Goal: Task Accomplishment & Management: Manage account settings

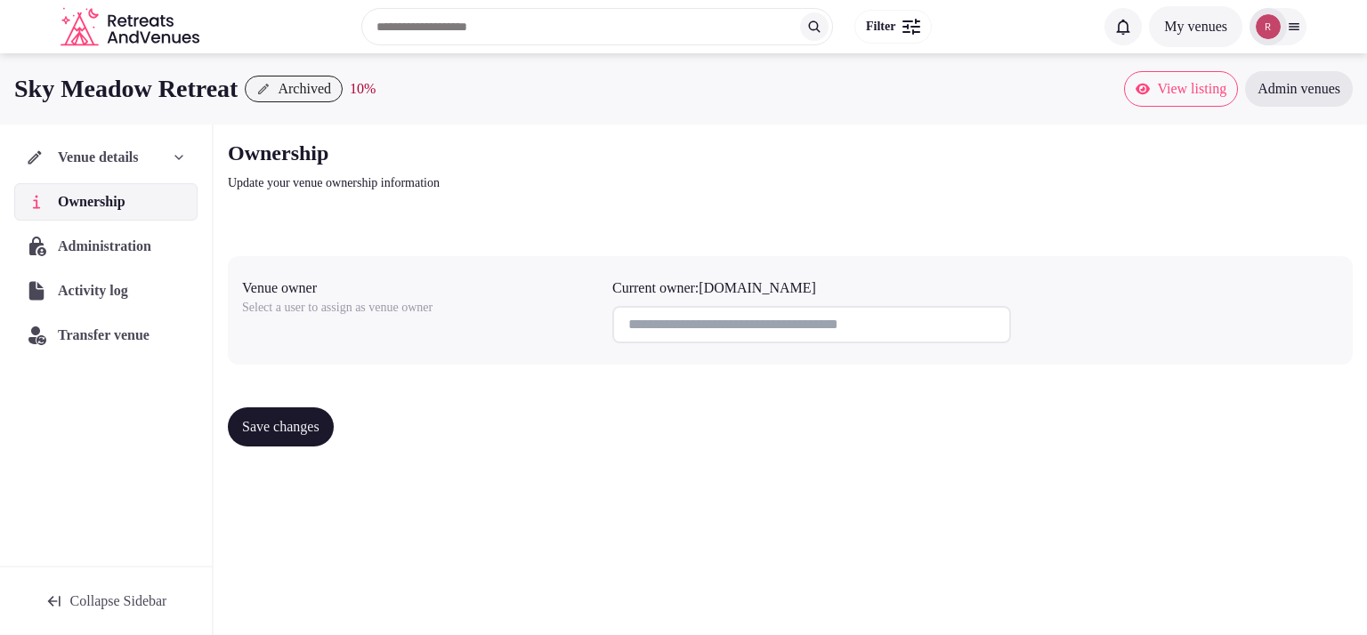
click at [477, 520] on div "Sky Meadow Retreat Archived 10 % View listing Admin venues Venue details Owners…" at bounding box center [683, 338] width 1367 height 571
click at [117, 155] on span "Venue details" at bounding box center [98, 157] width 81 height 21
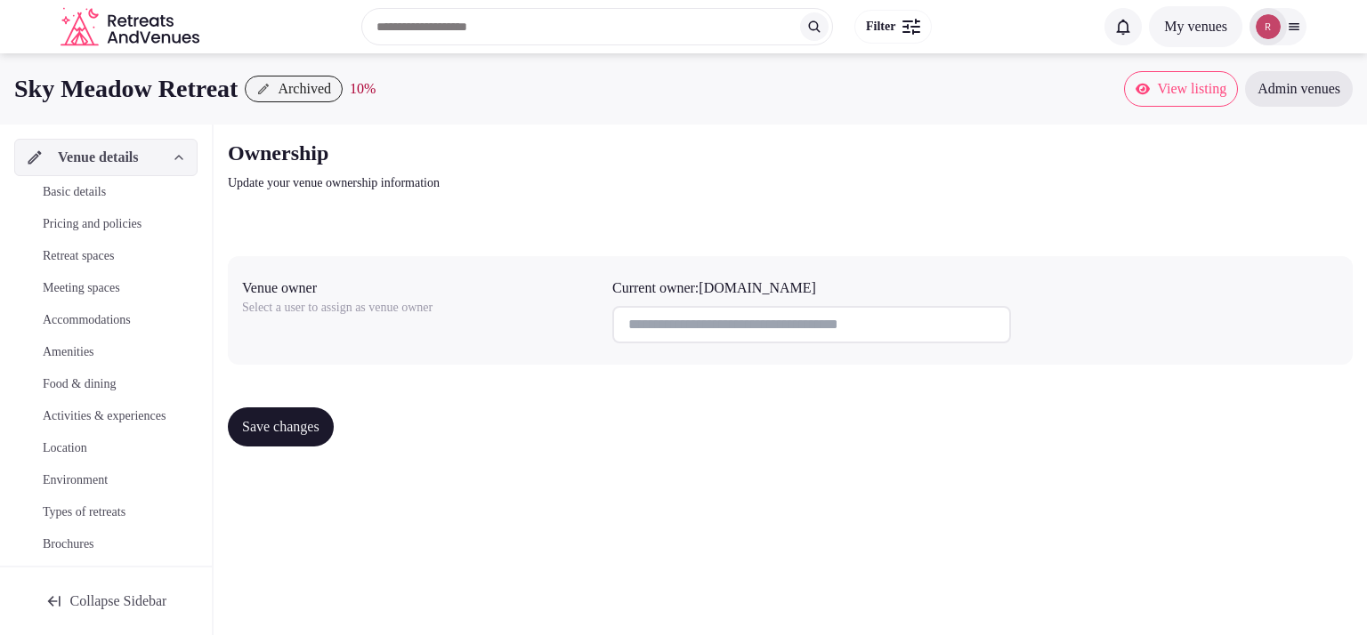
click at [1296, 34] on div at bounding box center [1277, 26] width 57 height 37
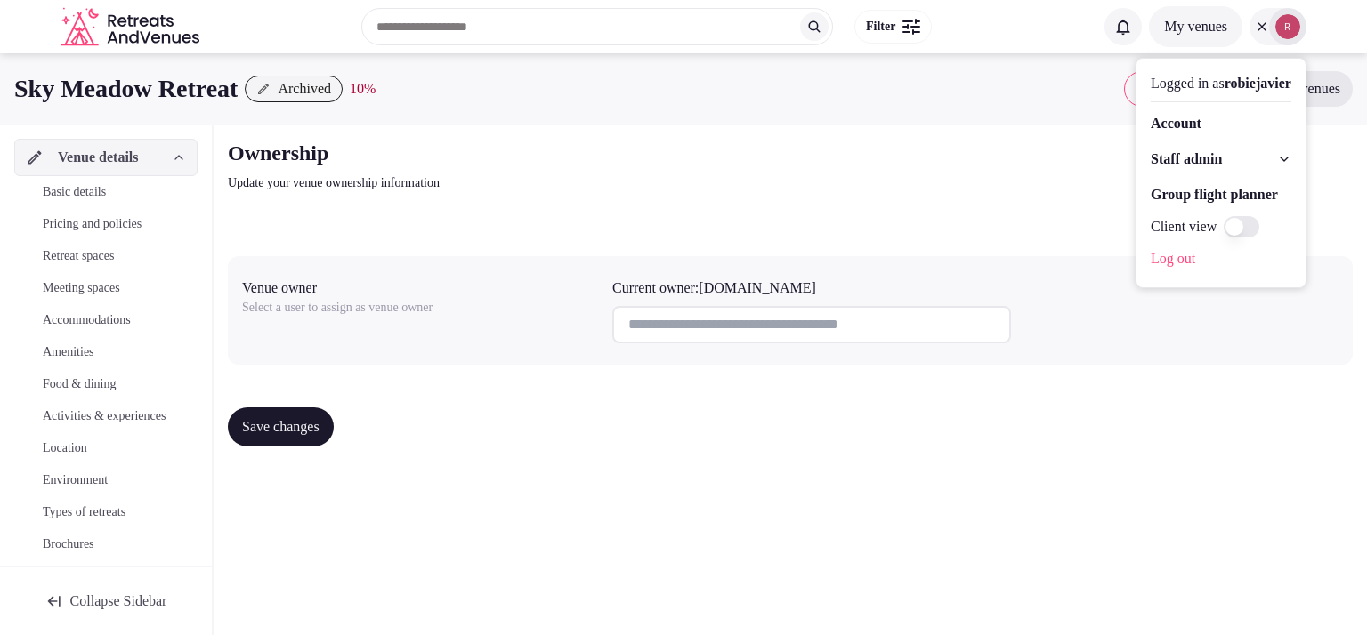
click at [1205, 151] on span "Staff admin" at bounding box center [1185, 159] width 71 height 21
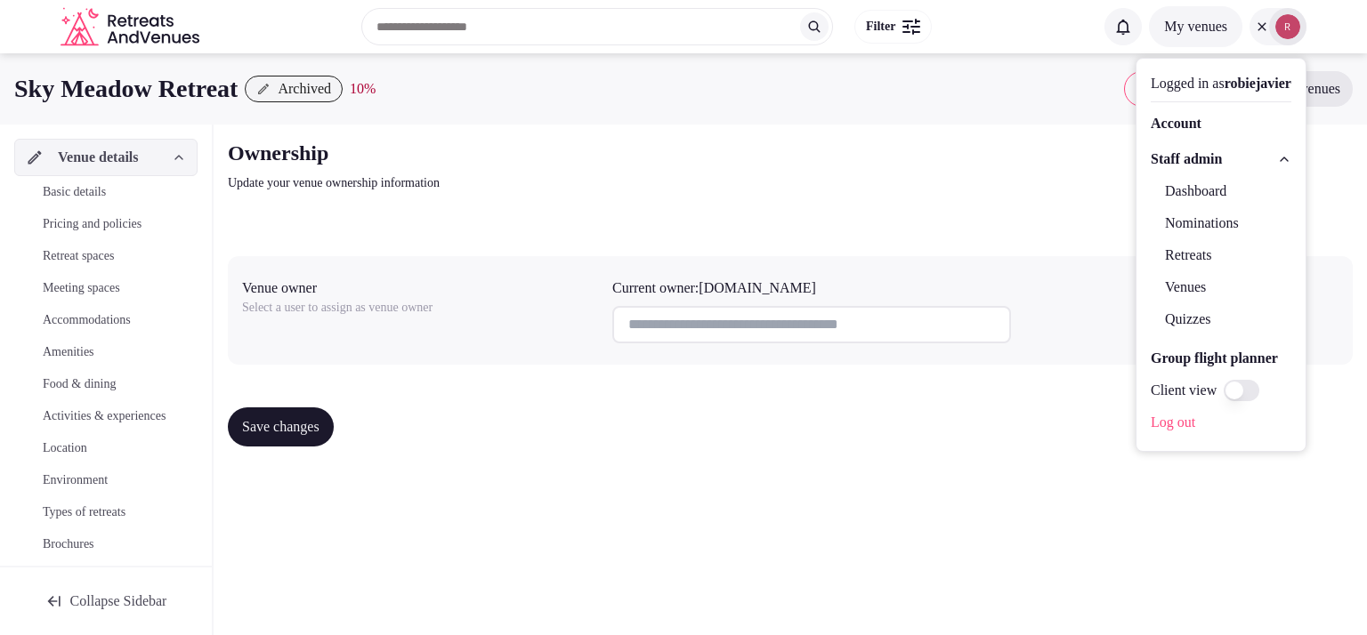
click at [1164, 196] on link "Dashboard" at bounding box center [1220, 191] width 141 height 28
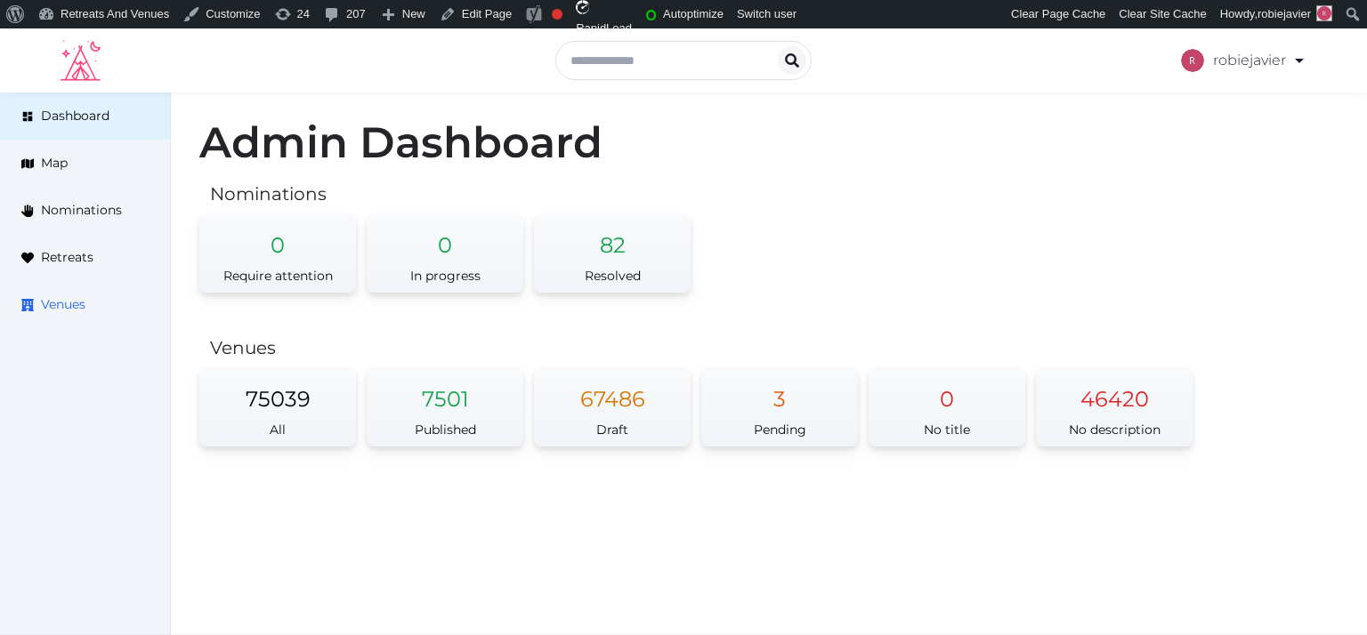
click at [23, 286] on link "Venues" at bounding box center [85, 304] width 170 height 47
click at [47, 309] on span "Venues" at bounding box center [63, 304] width 44 height 19
click at [57, 315] on link "Venues" at bounding box center [85, 304] width 170 height 47
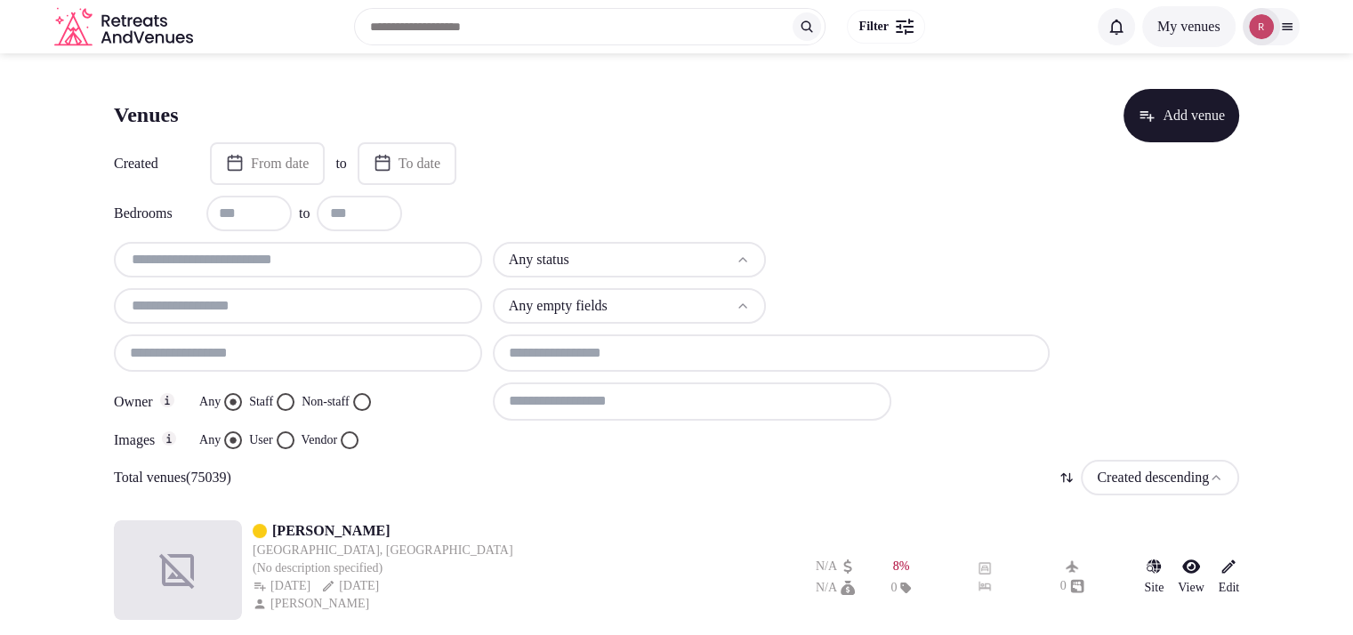
click at [610, 355] on input at bounding box center [772, 353] width 558 height 37
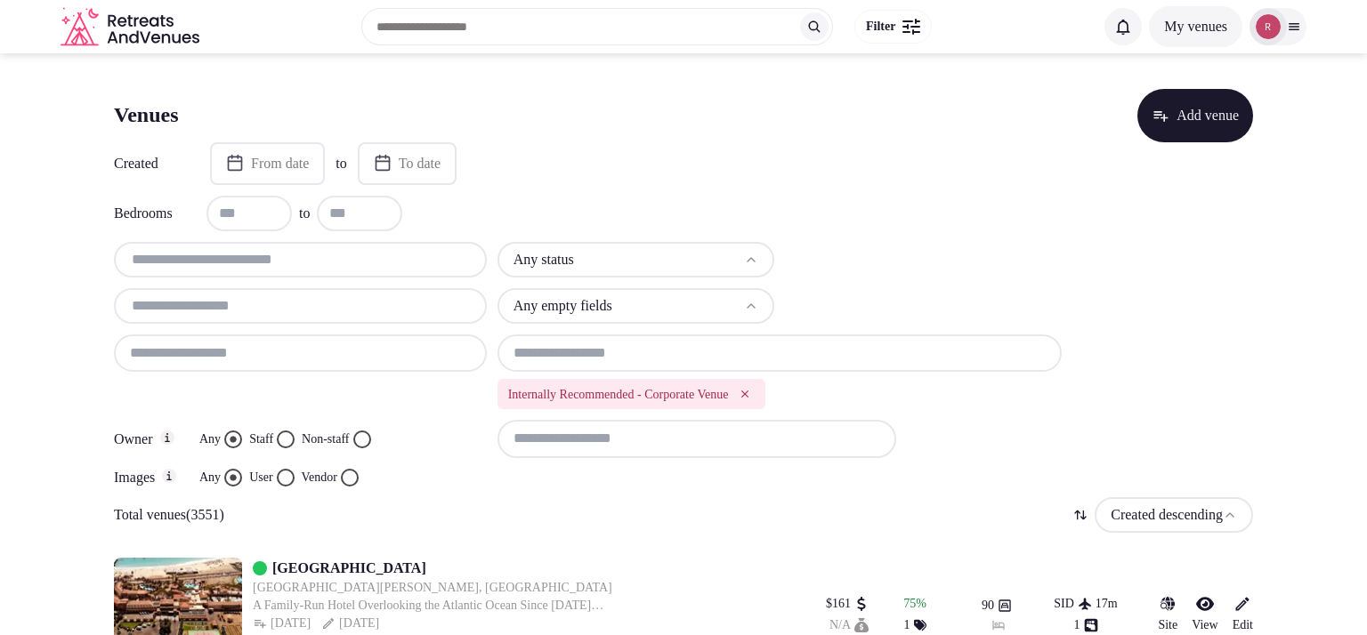
click at [648, 260] on html "Search Popular Destinations Toscana, Italy Riviera Maya, Mexico Indonesia, Bali…" at bounding box center [683, 317] width 1367 height 635
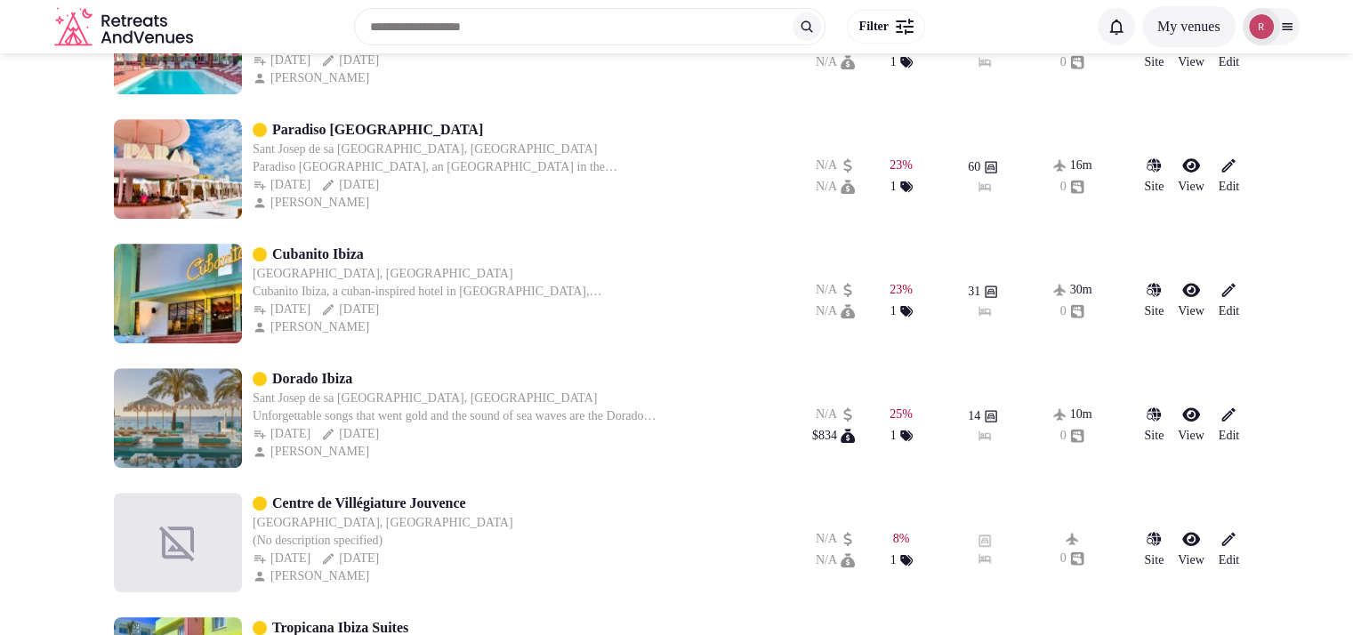
scroll to position [256, 0]
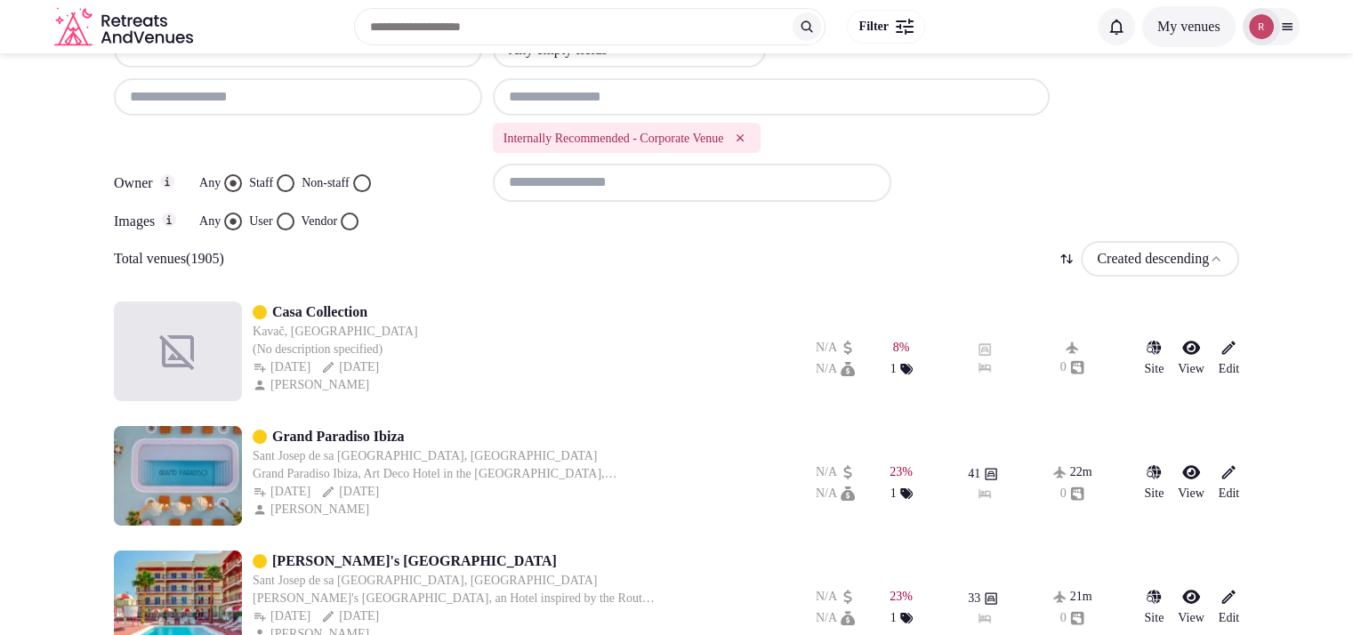
click at [673, 190] on input at bounding box center [692, 182] width 399 height 37
click at [287, 184] on button "Staff" at bounding box center [286, 183] width 18 height 18
click at [288, 224] on button "User" at bounding box center [286, 222] width 18 height 18
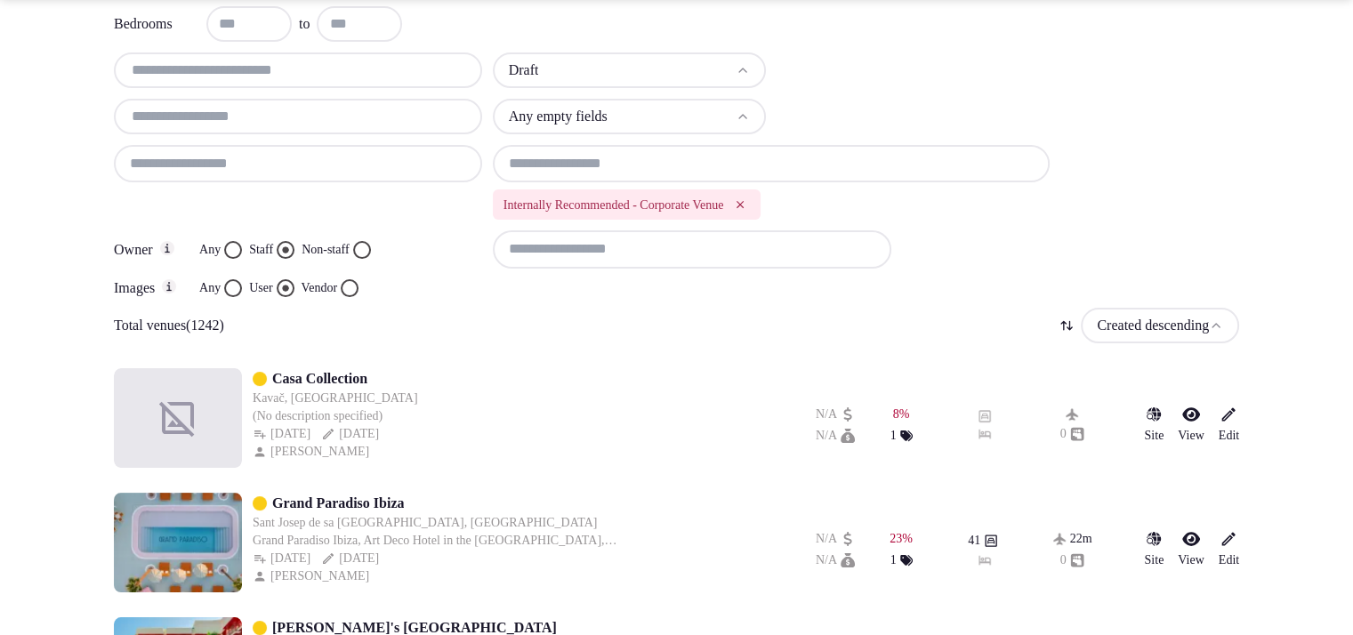
scroll to position [220, 0]
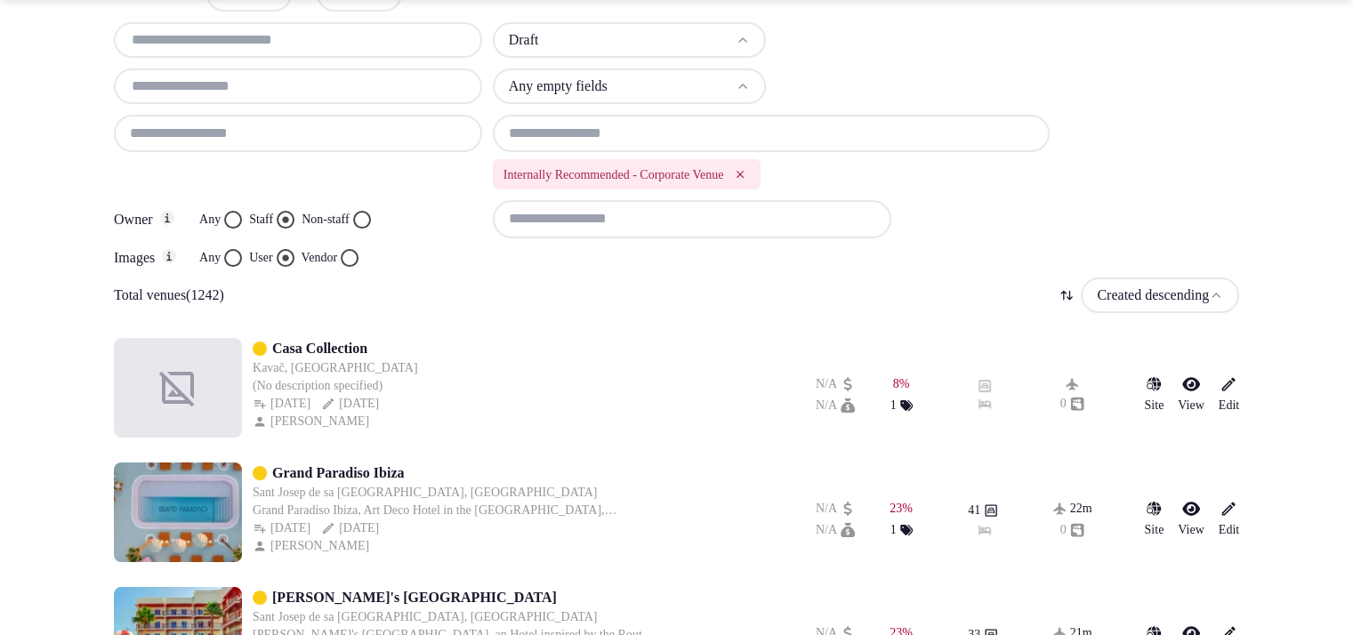
click at [371, 216] on button "Non-staff" at bounding box center [362, 220] width 18 height 18
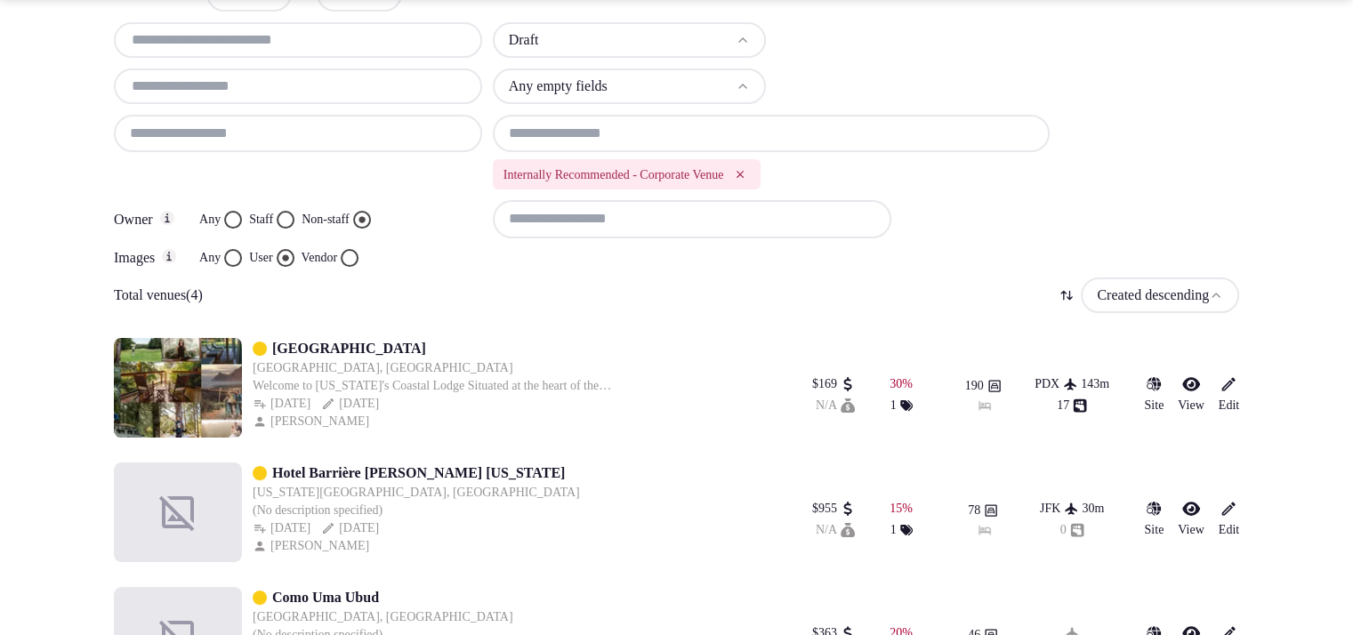
click at [305, 223] on div "Any Staff Non-staff" at bounding box center [285, 220] width 172 height 18
click at [294, 216] on button "Staff" at bounding box center [286, 220] width 18 height 18
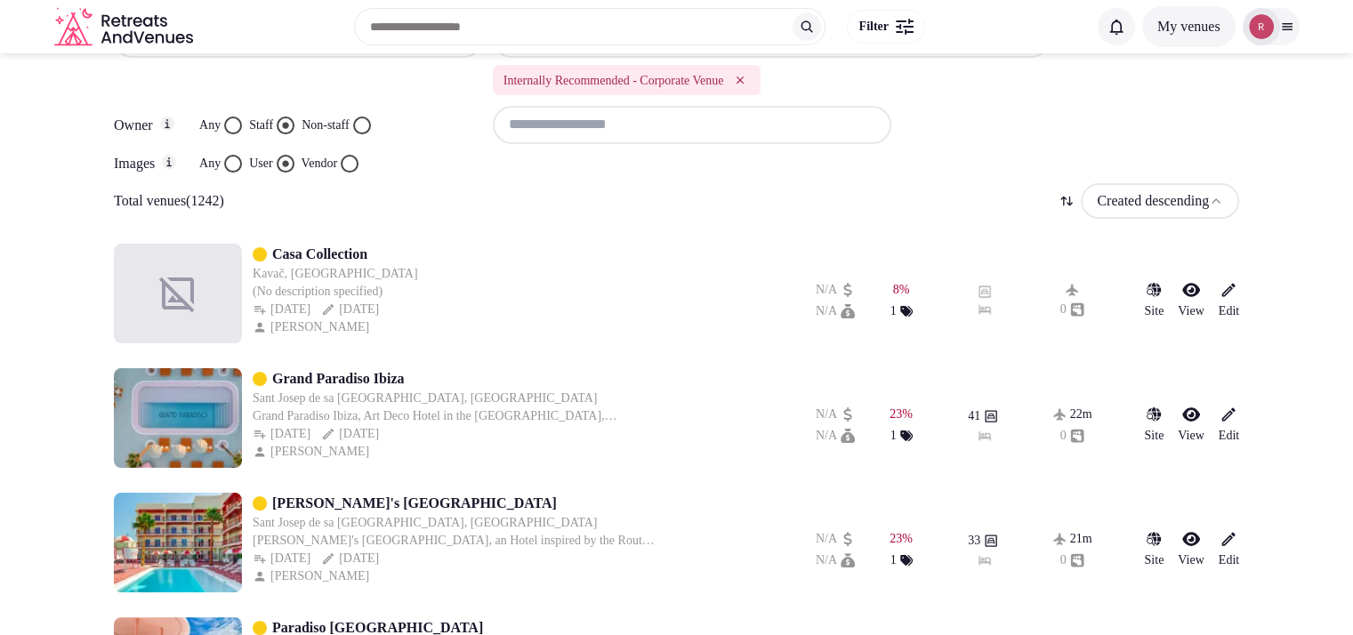
scroll to position [103, 0]
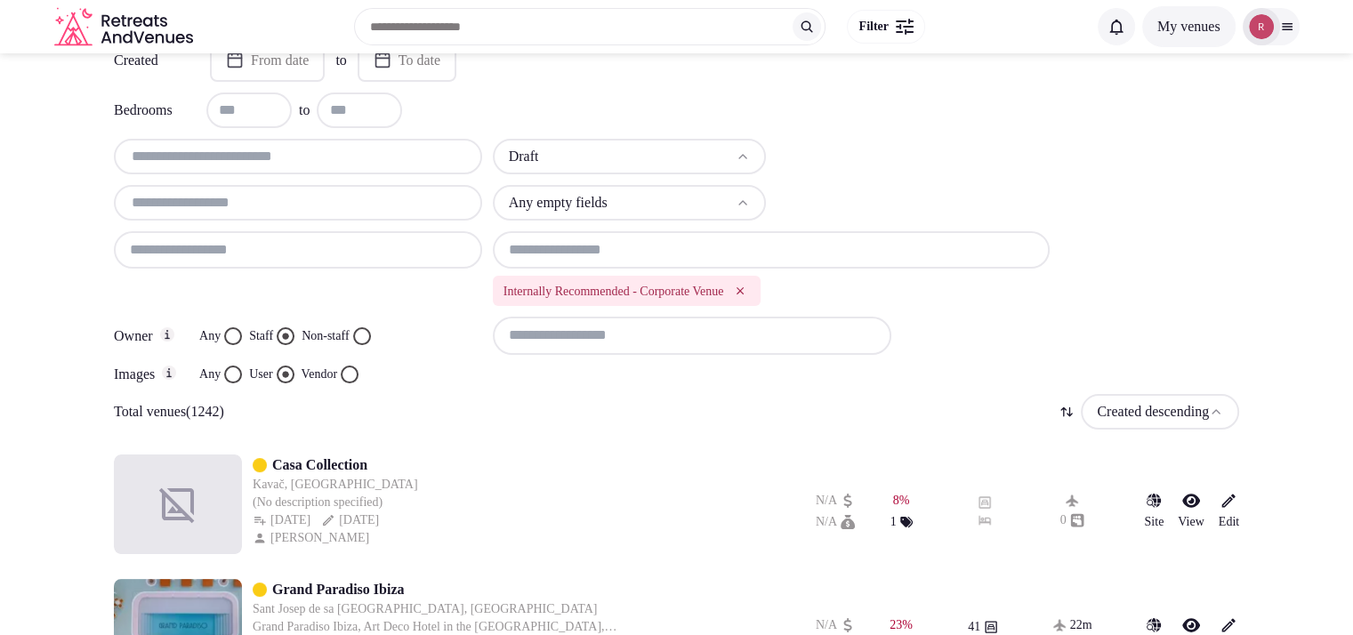
click at [570, 149] on html "Search Popular Destinations Toscana, Italy Riviera Maya, Mexico Indonesia, Bali…" at bounding box center [676, 214] width 1353 height 635
click at [553, 326] on input at bounding box center [692, 335] width 399 height 37
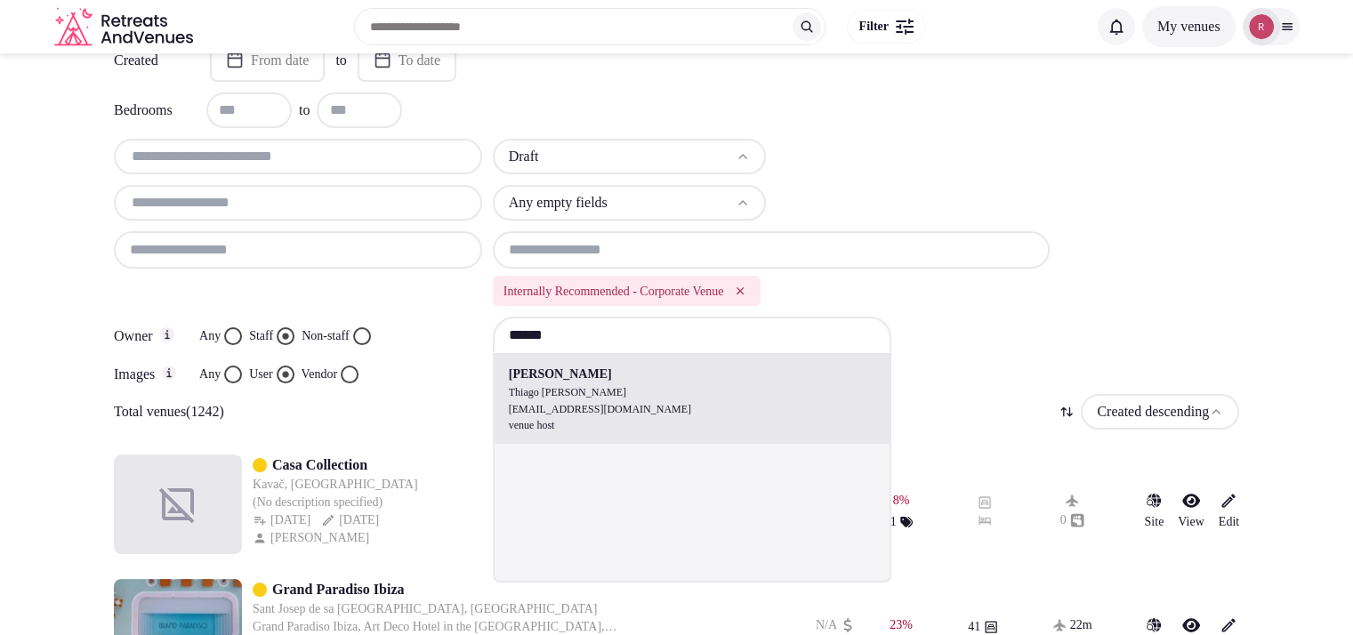
type input "**********"
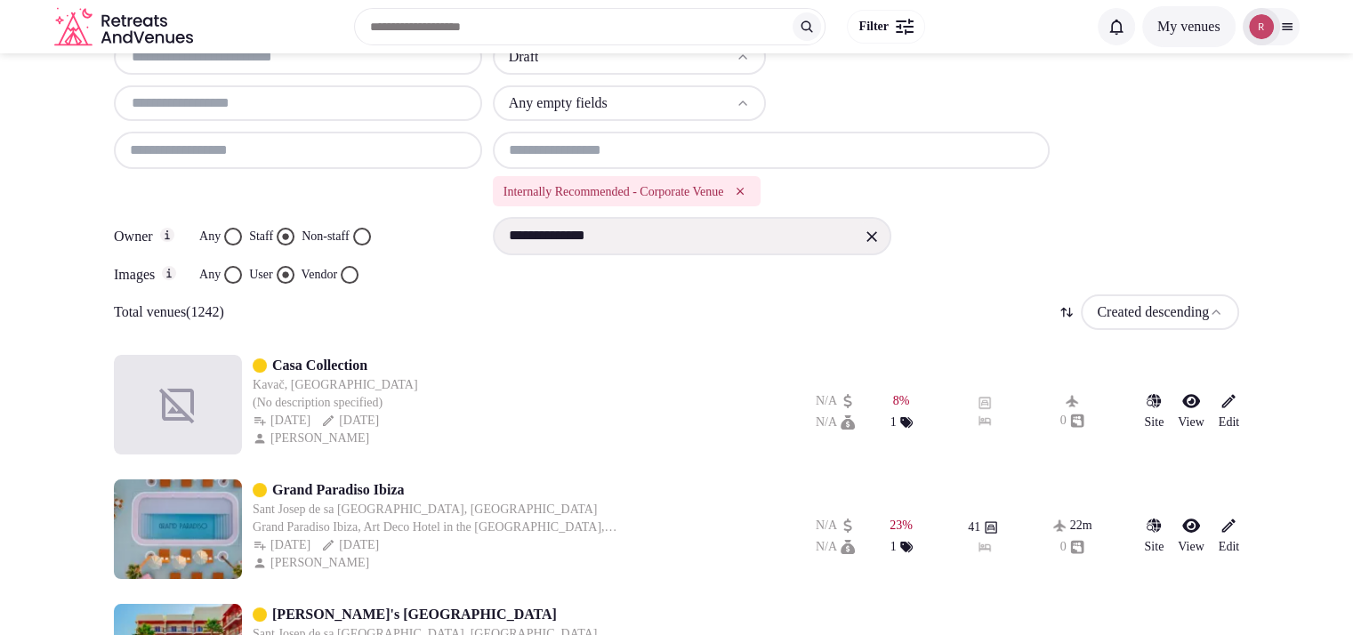
scroll to position [139, 0]
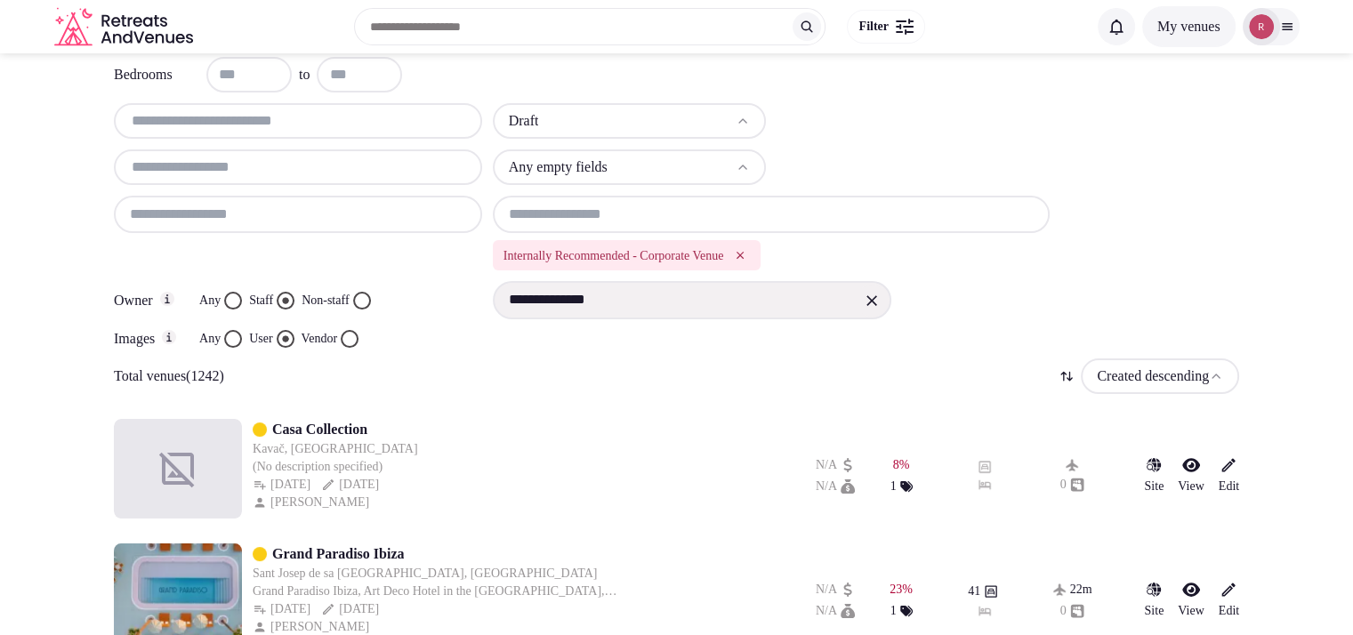
click at [861, 297] on div at bounding box center [872, 301] width 32 height 32
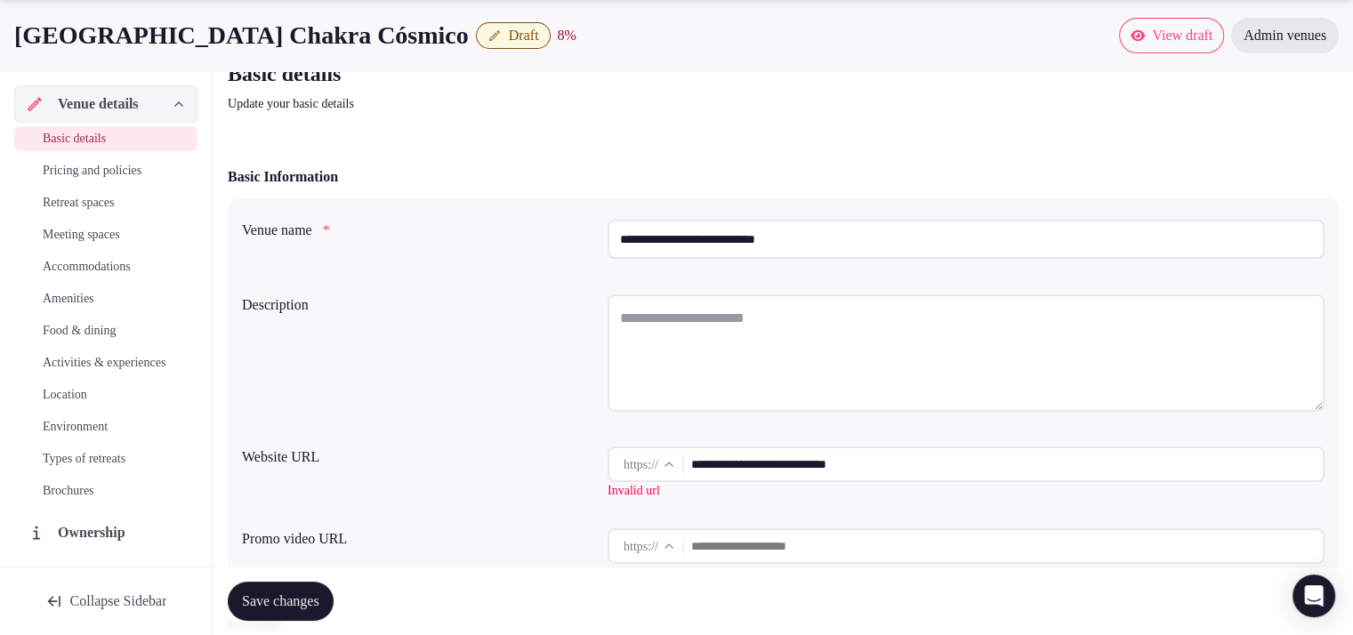
scroll to position [207, 0]
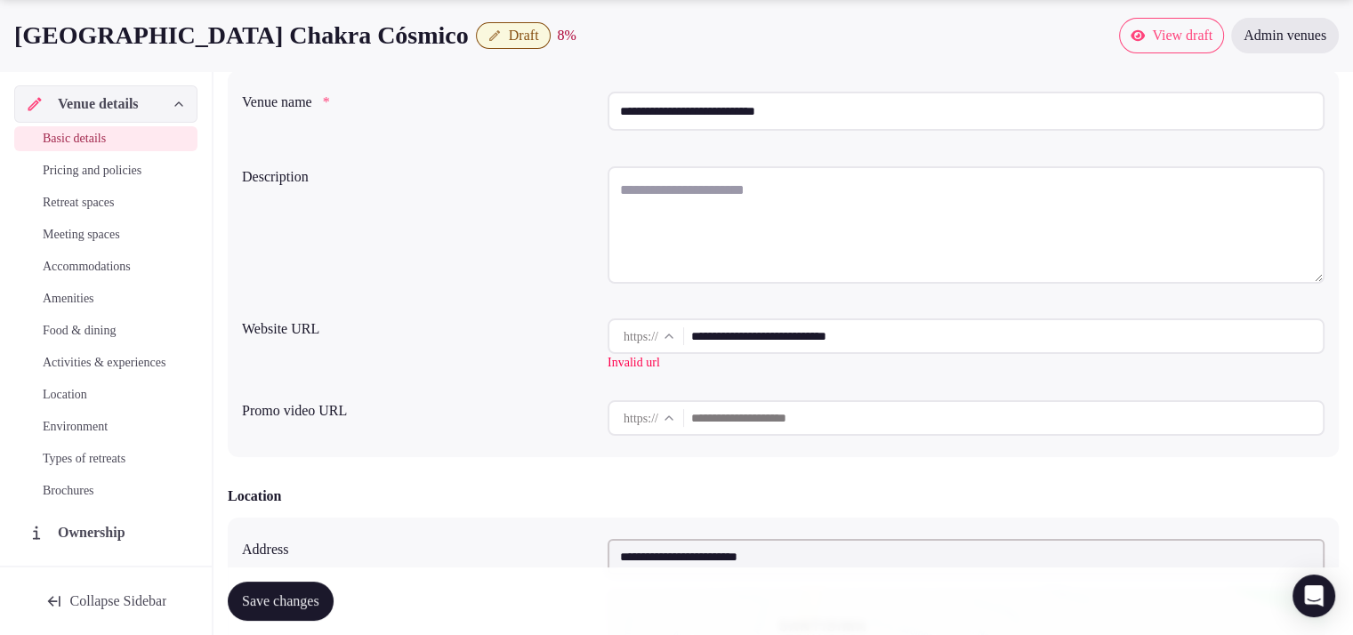
click at [818, 334] on input "**********" at bounding box center [1007, 337] width 632 height 36
drag, startPoint x: 893, startPoint y: 330, endPoint x: 658, endPoint y: 334, distance: 234.9
click at [658, 334] on div "**********" at bounding box center [966, 337] width 717 height 36
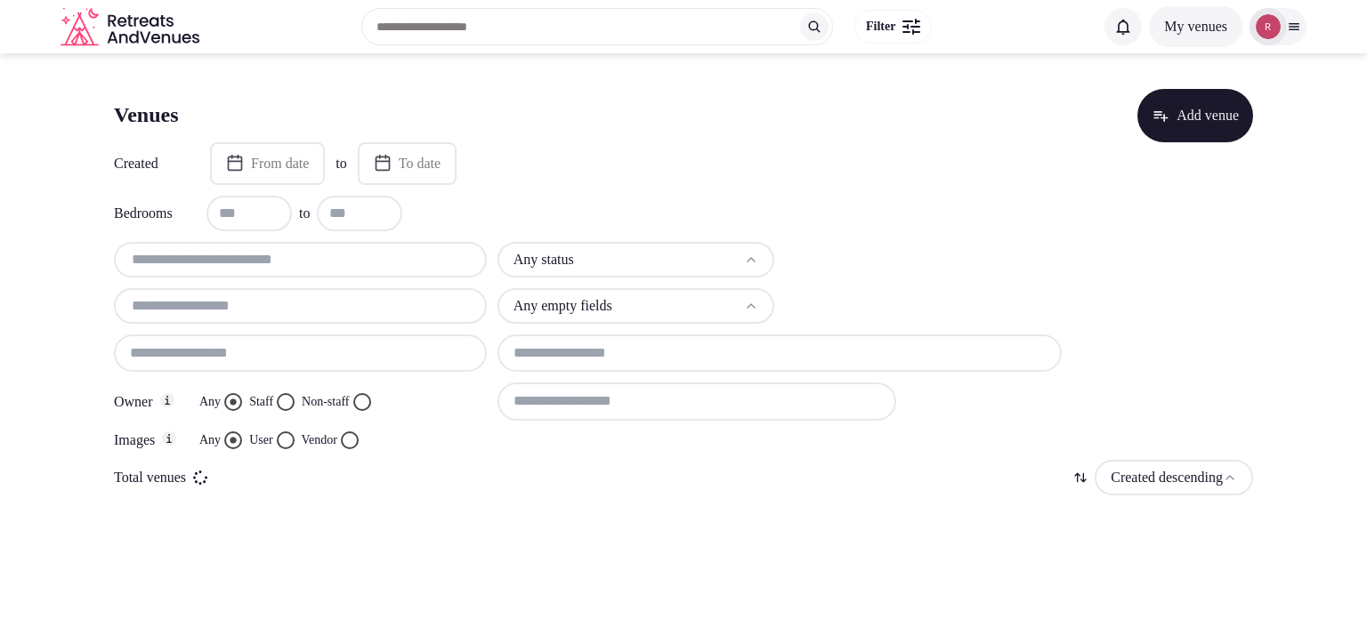
click at [534, 259] on html "Search Popular Destinations Toscana, Italy Riviera Maya, Mexico Indonesia, Bali…" at bounding box center [683, 317] width 1367 height 635
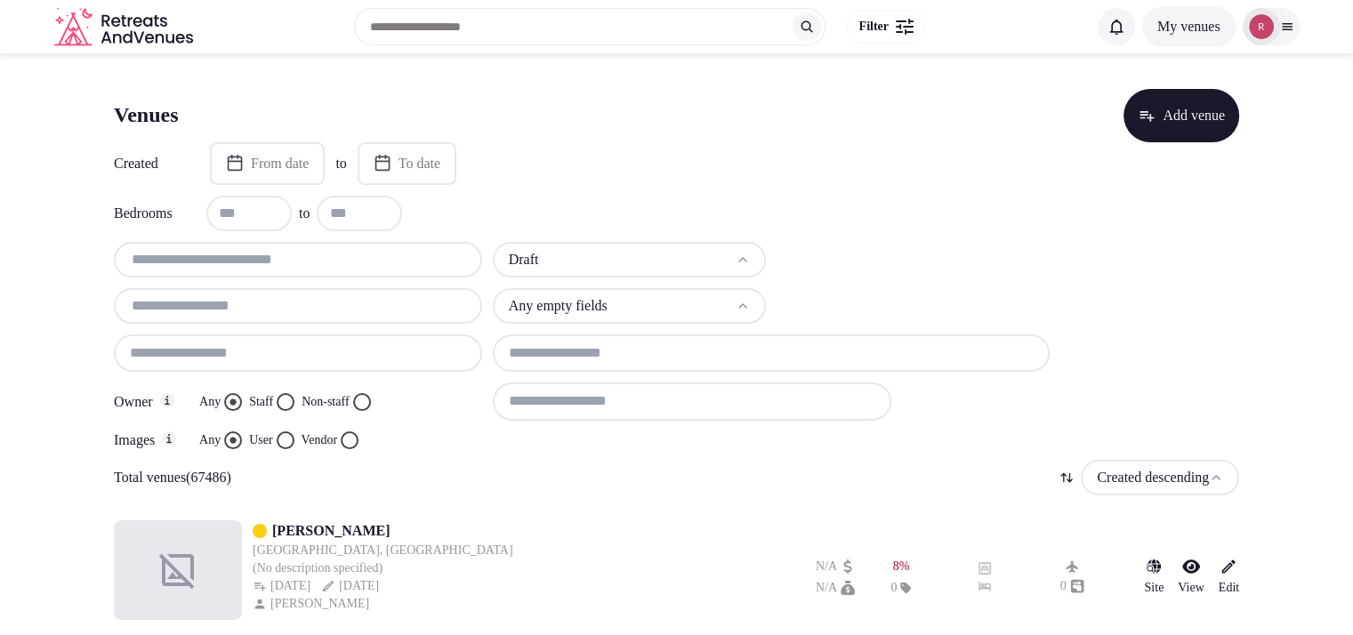
click at [286, 400] on button "Staff" at bounding box center [286, 402] width 18 height 18
click at [292, 434] on button "User" at bounding box center [286, 441] width 18 height 18
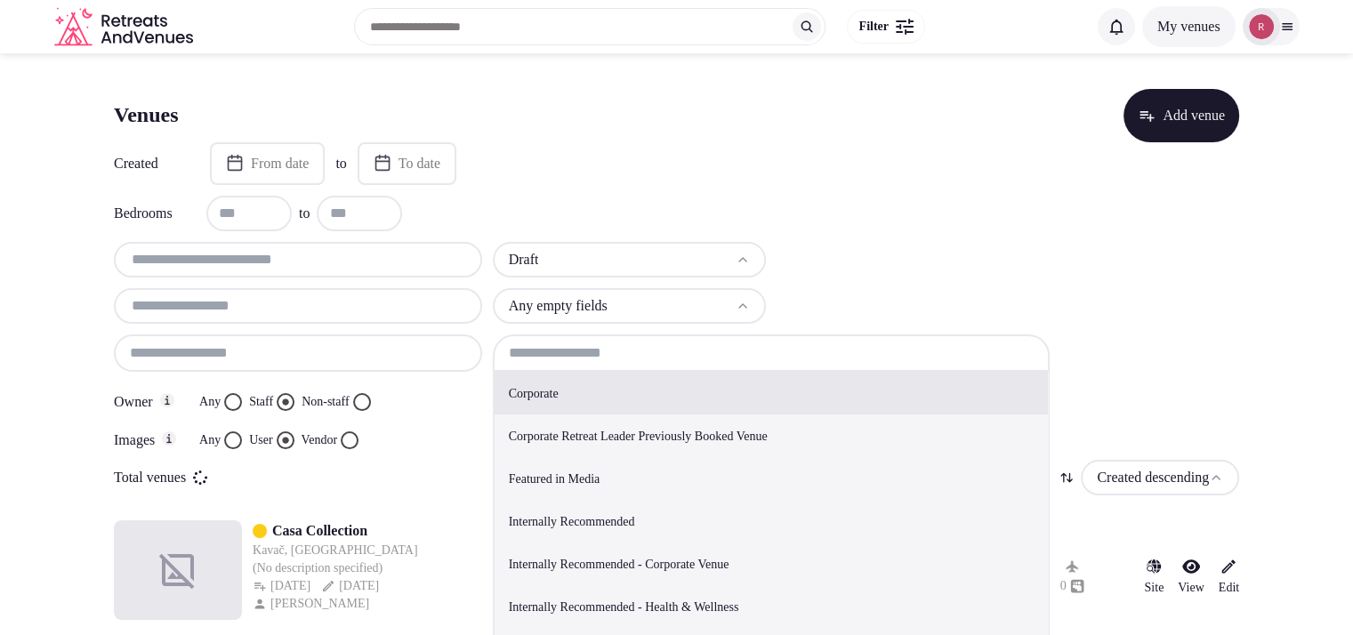
click at [728, 359] on input at bounding box center [772, 353] width 558 height 37
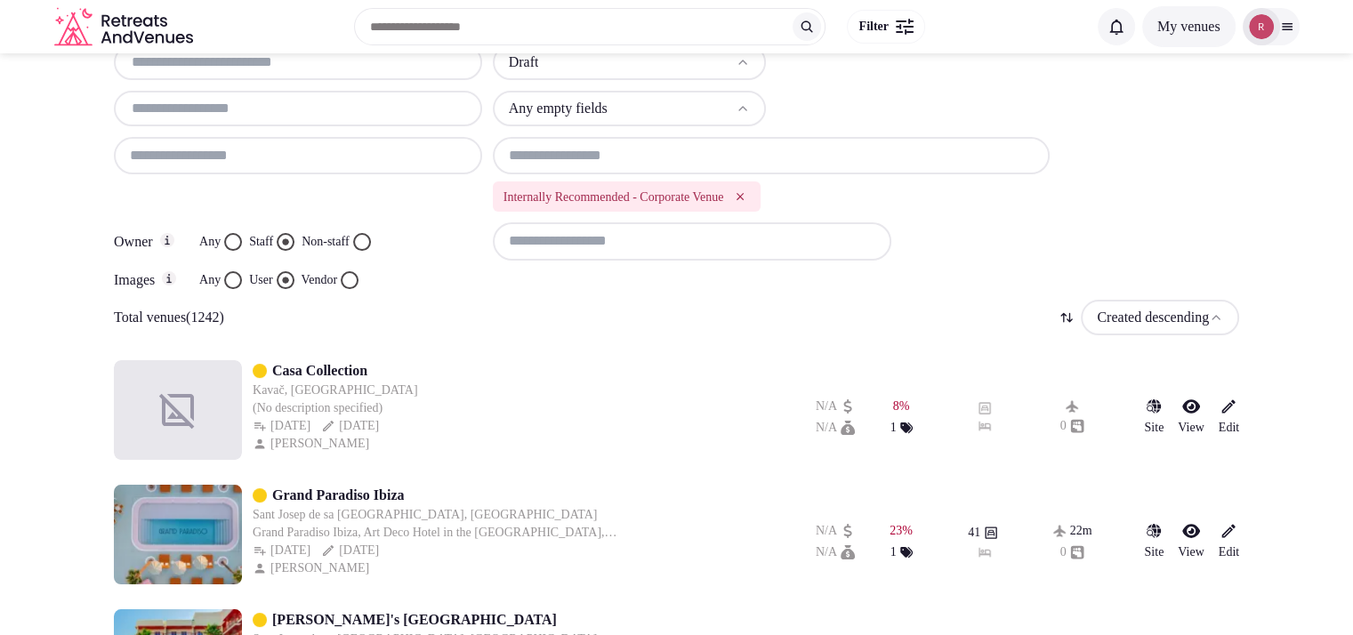
scroll to position [263, 0]
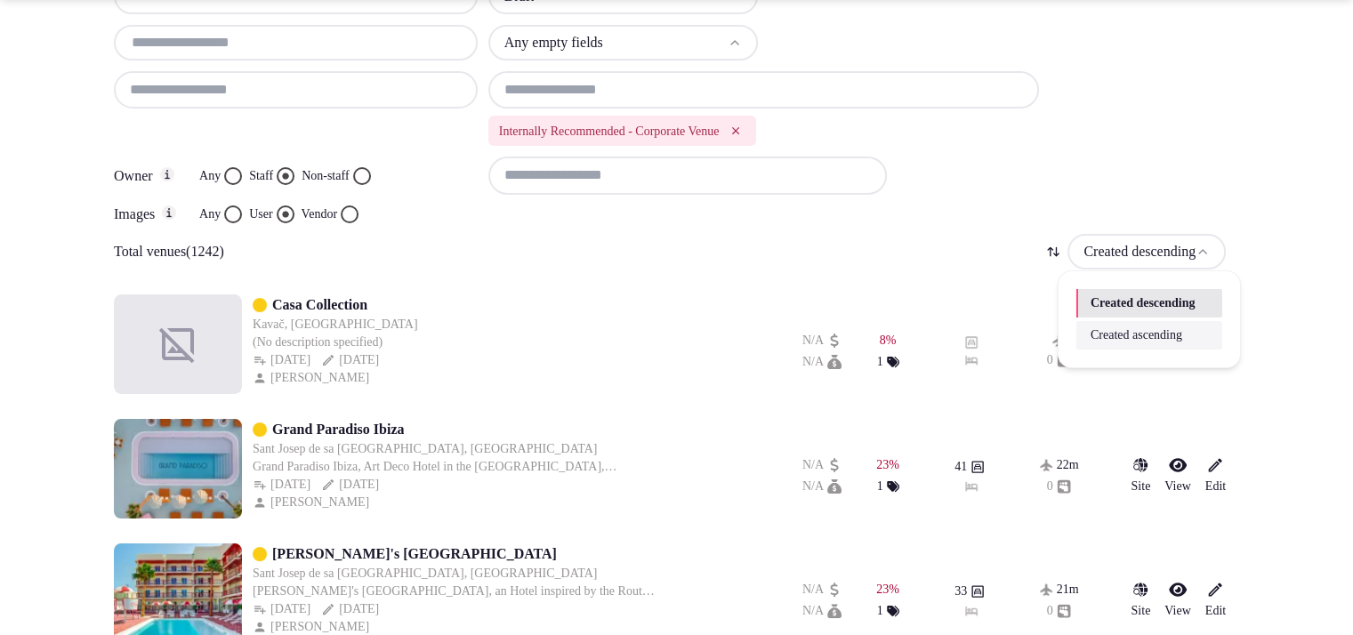
click at [1164, 261] on html "Search Popular Destinations Toscana, Italy Riviera Maya, Mexico Indonesia, Bali…" at bounding box center [676, 54] width 1353 height 635
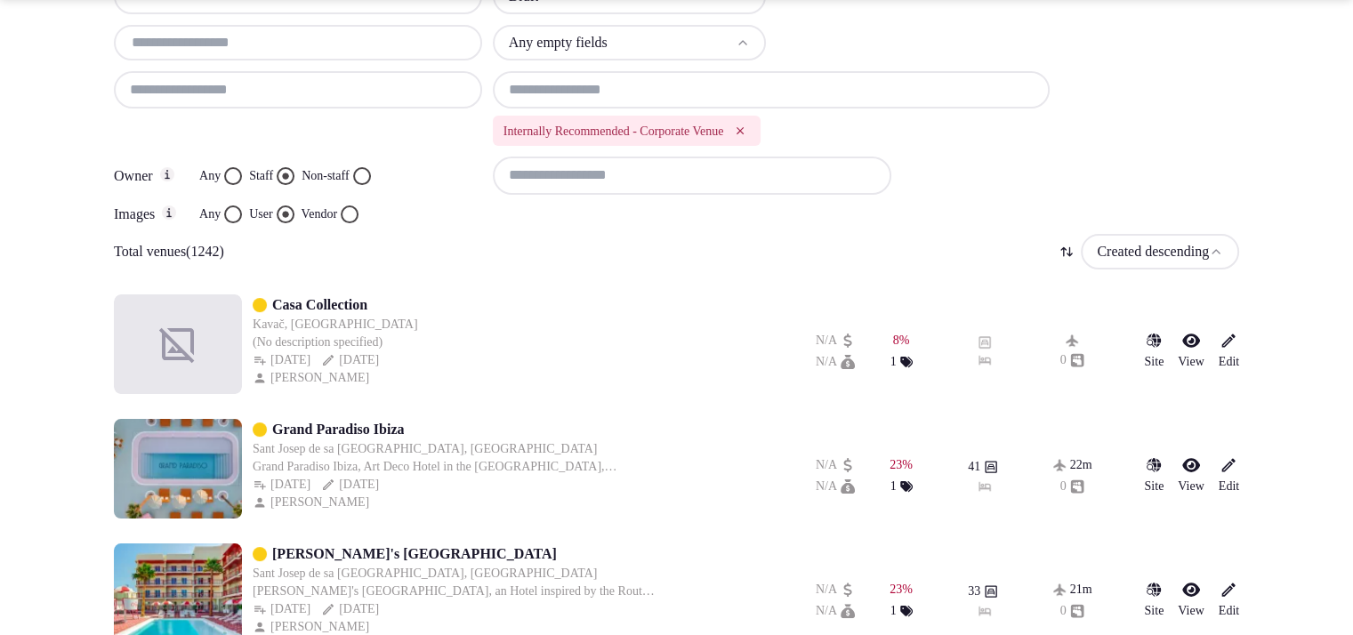
click at [1164, 261] on html "Search Popular Destinations Toscana, Italy Riviera Maya, Mexico Indonesia, Bali…" at bounding box center [676, 54] width 1353 height 635
click at [1190, 145] on div "Draft Any empty fields Internally Recommended - Corporate Venue Owner Any Staff…" at bounding box center [676, 101] width 1125 height 245
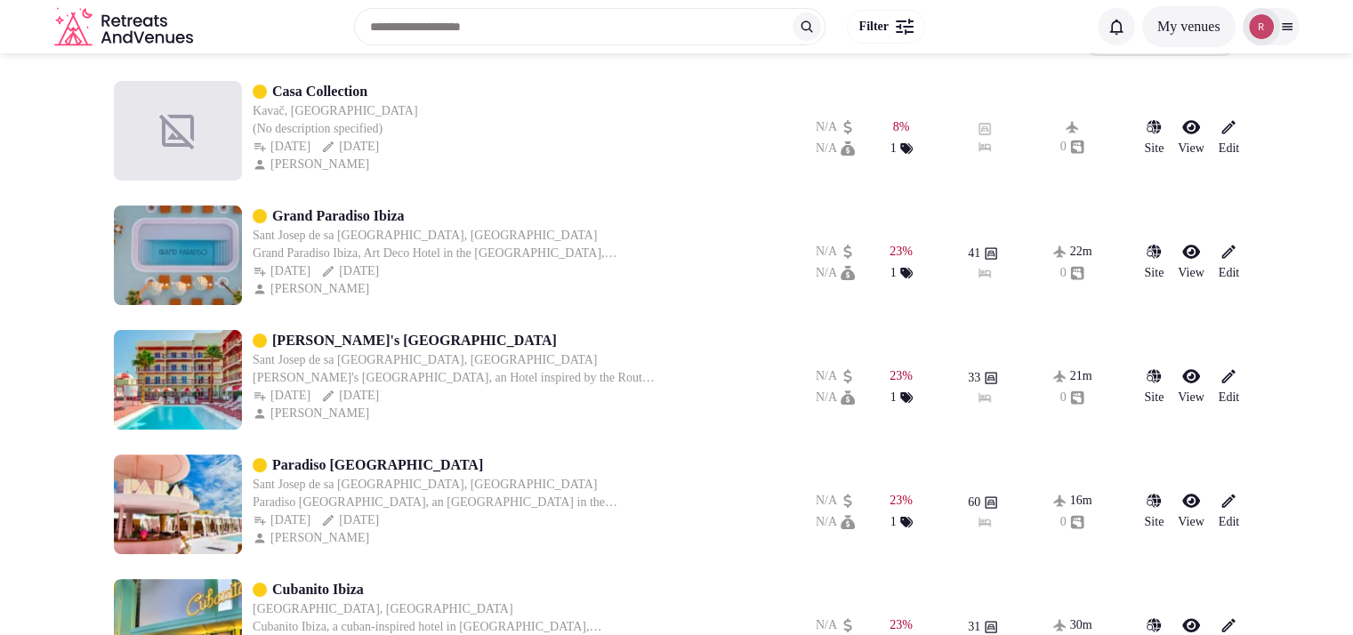
scroll to position [431, 0]
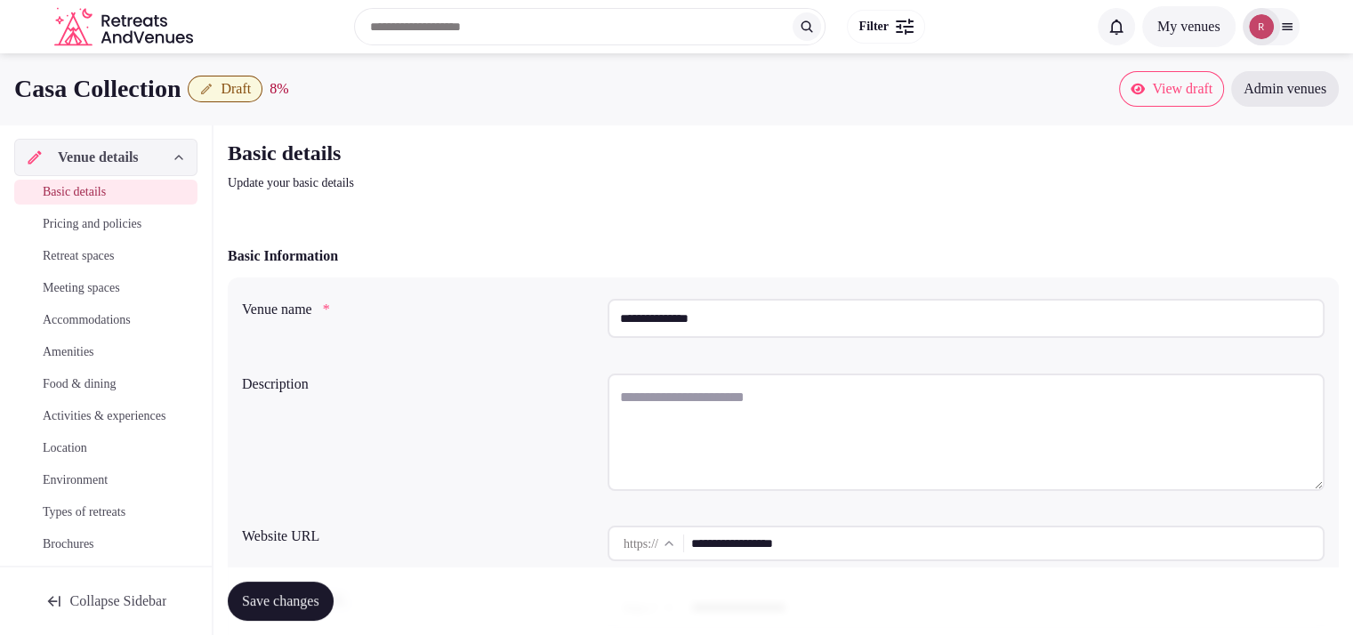
click at [791, 540] on input "**********" at bounding box center [1007, 544] width 632 height 36
drag, startPoint x: 838, startPoint y: 541, endPoint x: 680, endPoint y: 549, distance: 158.6
click at [680, 549] on div "**********" at bounding box center [966, 544] width 717 height 36
